Goal: Task Accomplishment & Management: Use online tool/utility

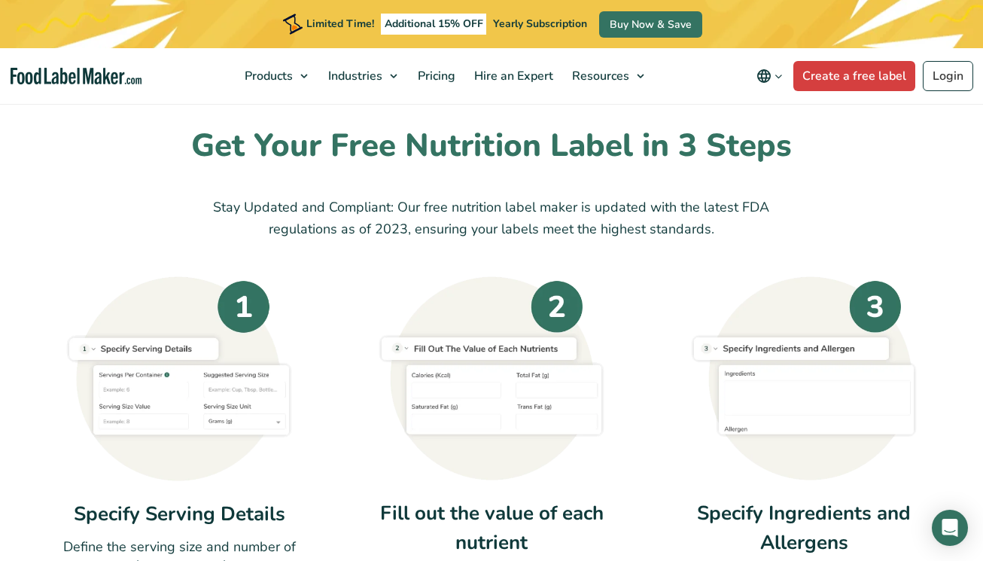
scroll to position [454, 0]
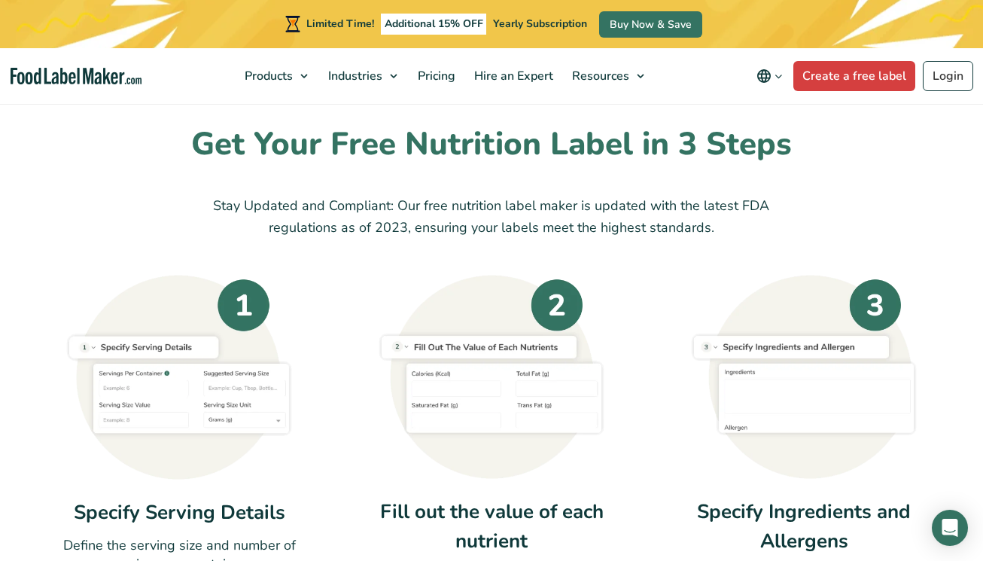
click at [190, 348] on img at bounding box center [179, 377] width 226 height 205
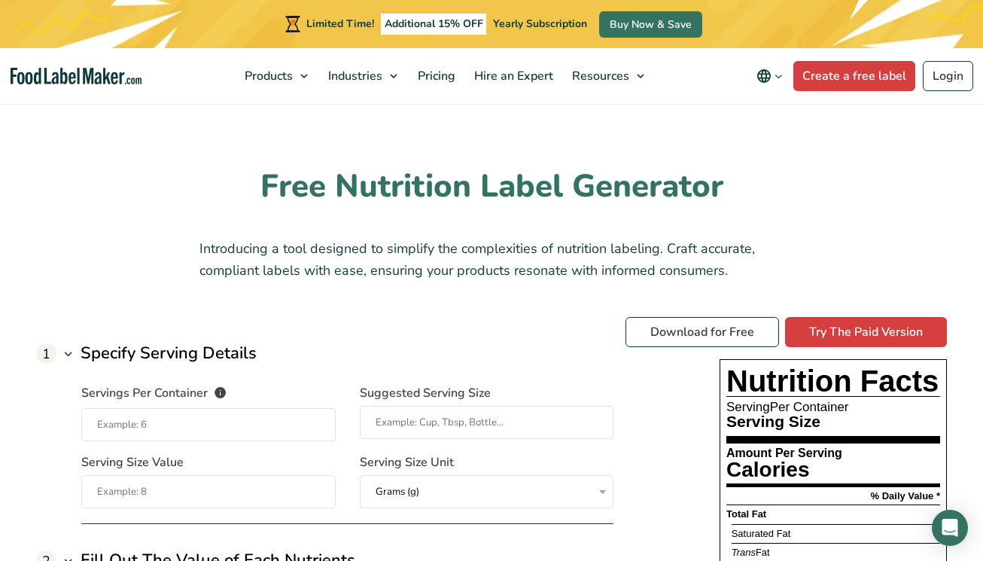
scroll to position [981, 0]
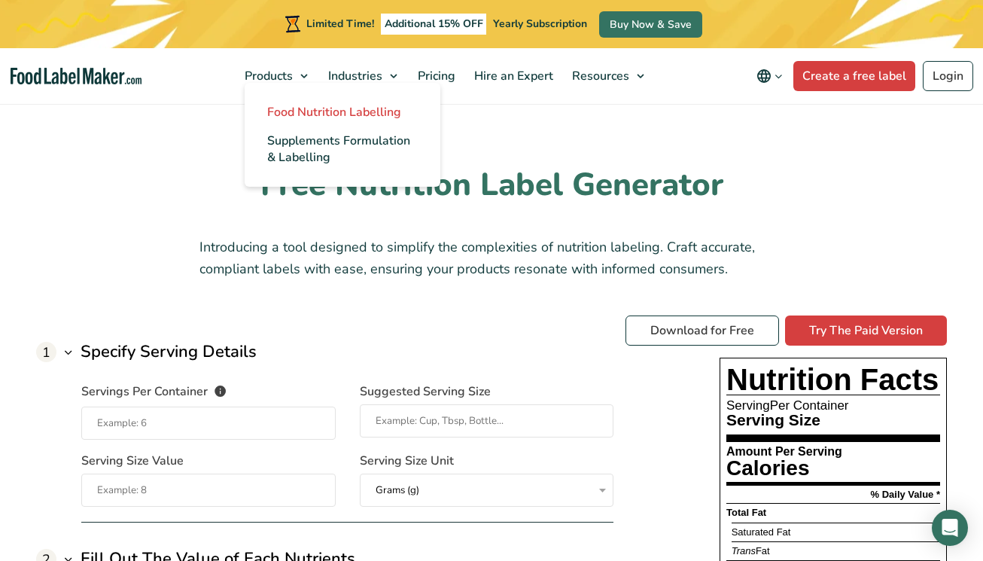
click at [317, 110] on span "Food Nutrition Labelling" at bounding box center [334, 112] width 134 height 17
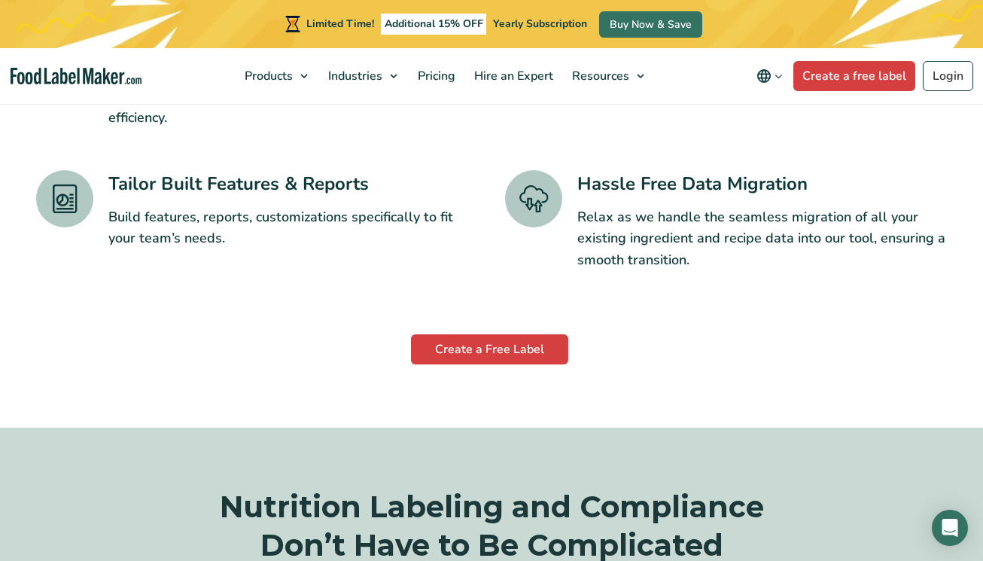
scroll to position [2563, 0]
click at [476, 333] on link "Create a Free Label" at bounding box center [489, 348] width 157 height 30
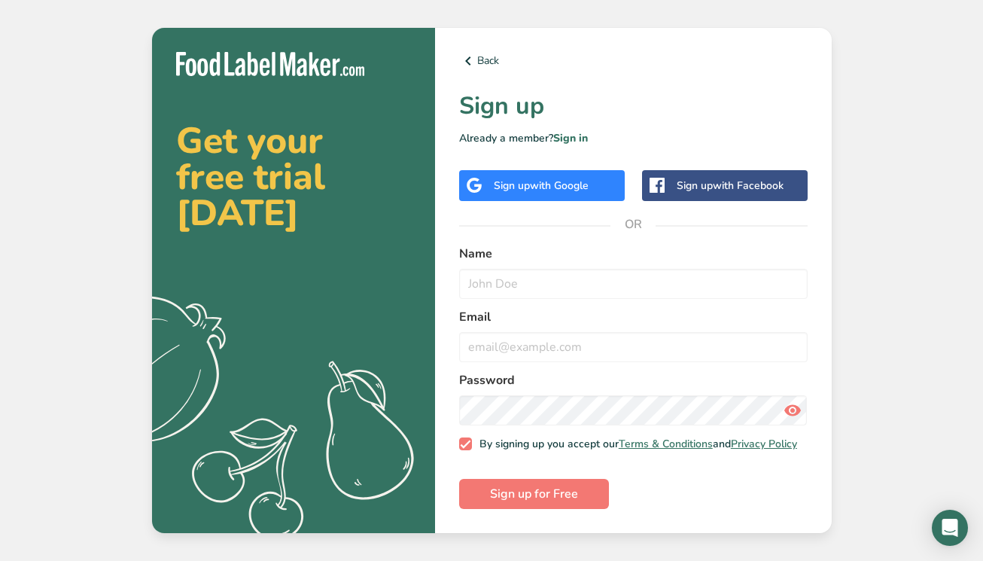
click at [695, 184] on div "Sign up with Facebook" at bounding box center [730, 186] width 107 height 16
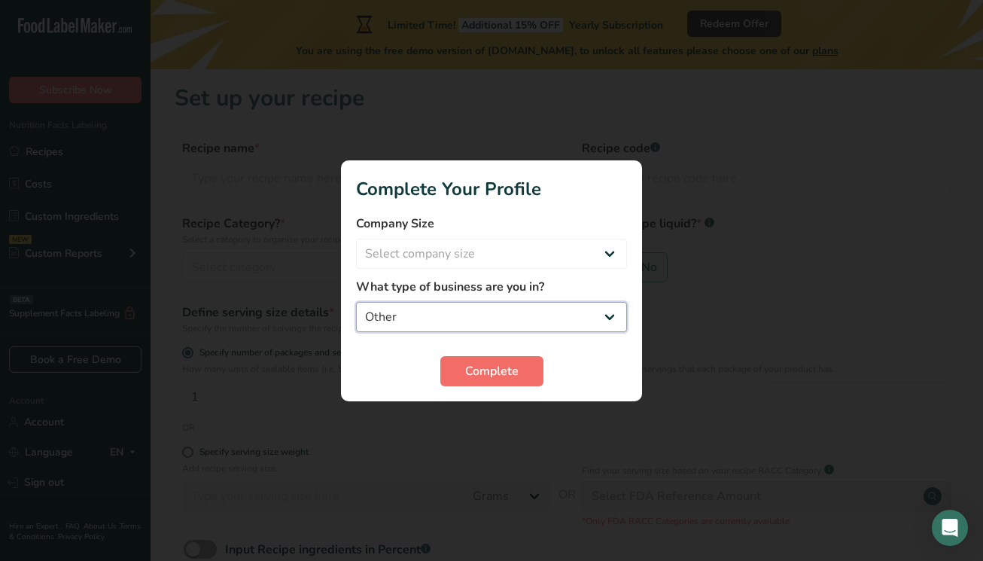
drag, startPoint x: 369, startPoint y: 311, endPoint x: 486, endPoint y: 375, distance: 133.7
click at [486, 375] on form "Company Size Select company size Fewer than 10 Employees 10 to 50 Employees 51 …" at bounding box center [491, 300] width 271 height 172
click at [482, 374] on span "Complete" at bounding box center [491, 371] width 53 height 18
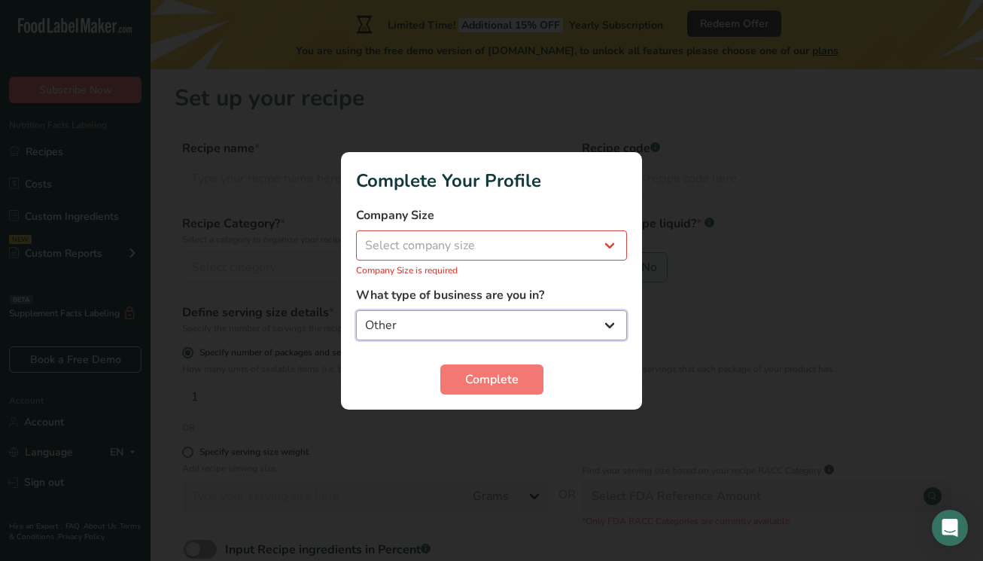
select select "5"
select select "1"
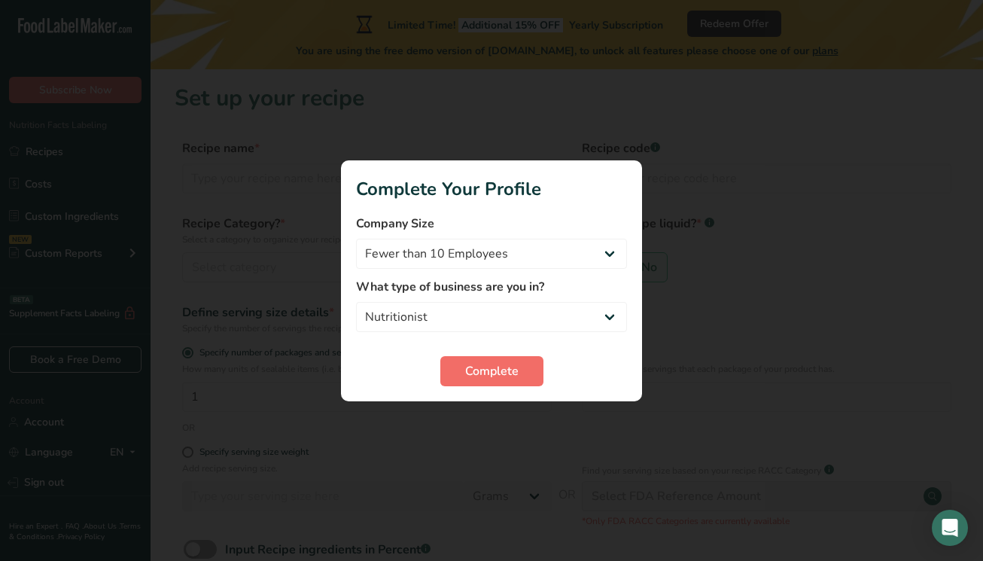
click at [465, 375] on span "Complete" at bounding box center [491, 371] width 53 height 18
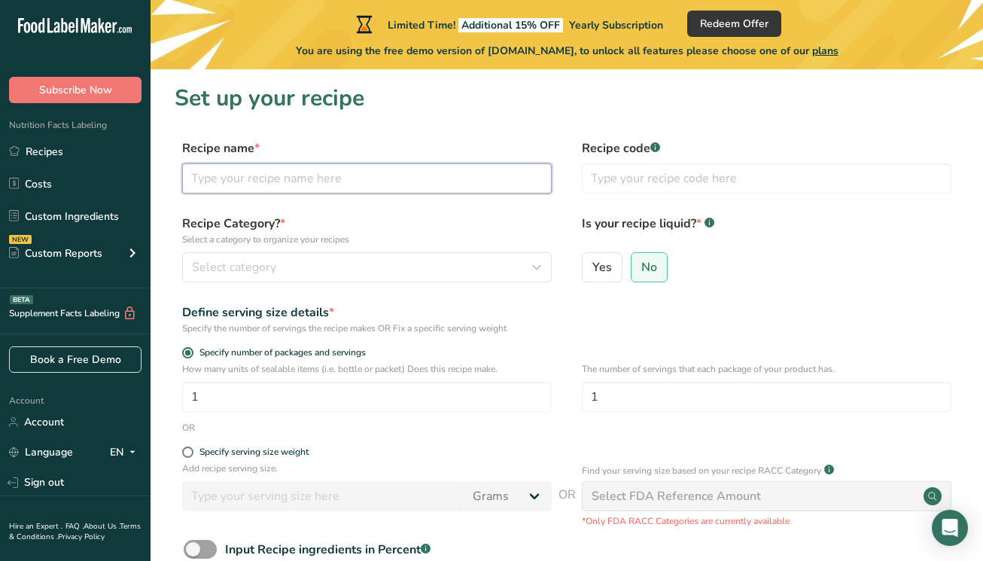
click at [214, 172] on input "text" at bounding box center [367, 178] width 370 height 30
click at [193, 177] on input "steak" at bounding box center [367, 178] width 370 height 30
click at [269, 178] on input "Grilled steak" at bounding box center [367, 178] width 370 height 30
paste input "With Chimichurri sauce"
click at [260, 178] on input "Grilled steakWith Chimichurri sauce" at bounding box center [367, 178] width 370 height 30
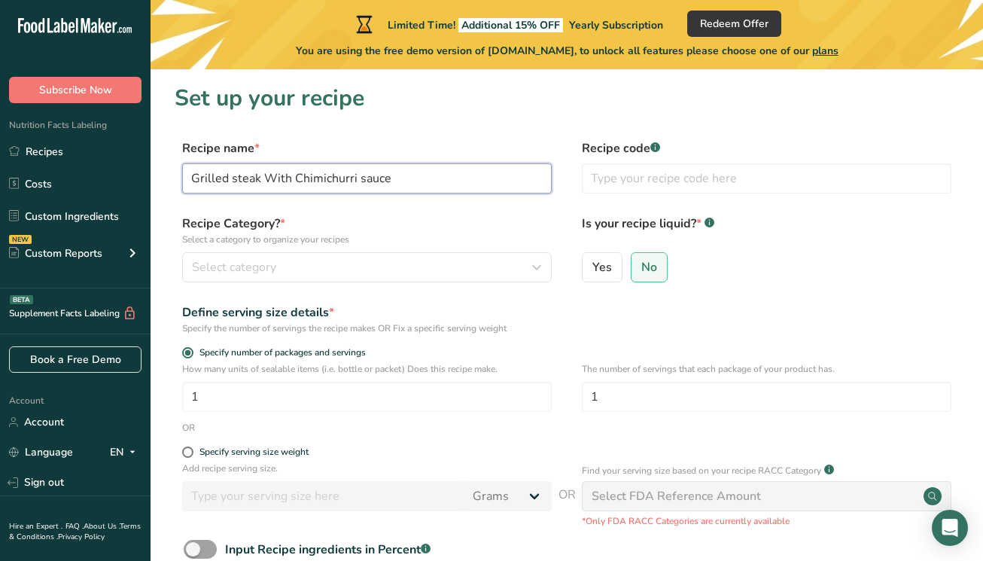
click at [274, 175] on input "Grilled steak With Chimichurri sauce" at bounding box center [367, 178] width 370 height 30
type input "Grilled steak with Chimichurri sauce"
click at [221, 261] on span "Select category" at bounding box center [234, 267] width 84 height 18
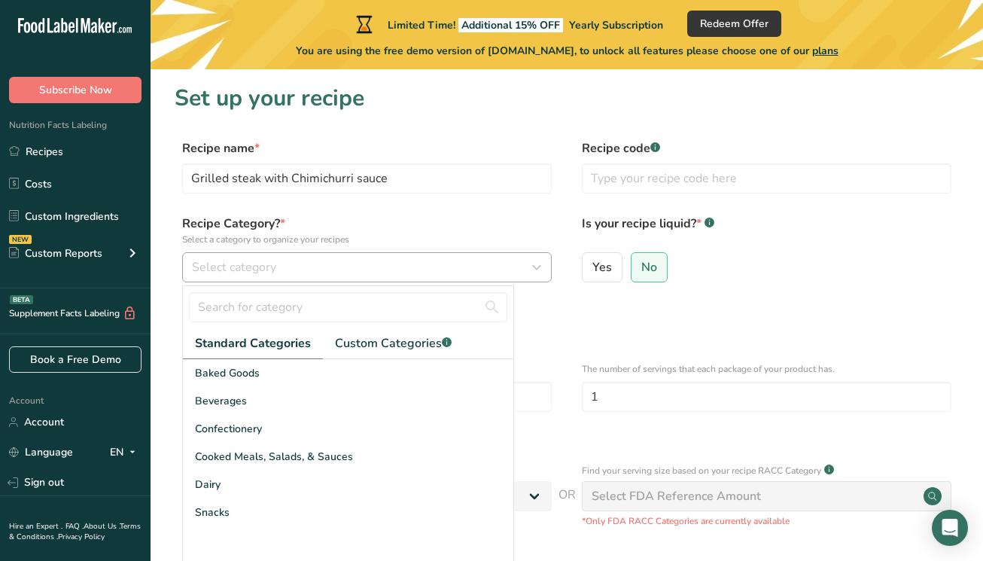
click at [221, 263] on span "Select category" at bounding box center [234, 267] width 84 height 18
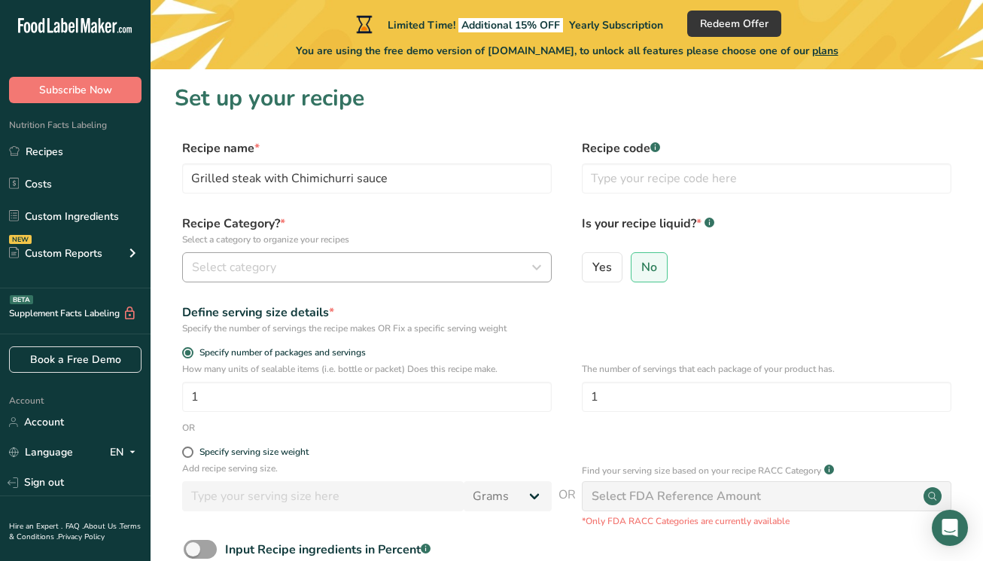
click at [537, 266] on icon "button" at bounding box center [537, 267] width 18 height 27
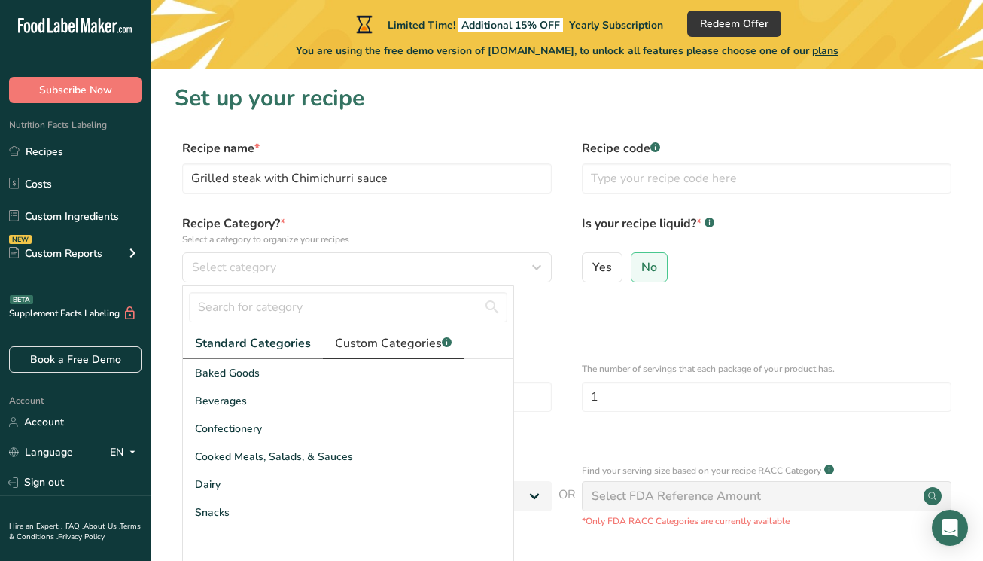
click at [389, 343] on span "Custom Categories .a-a{fill:#347362;}.b-a{fill:#fff;}" at bounding box center [393, 343] width 117 height 18
